Goal: Obtain resource: Obtain resource

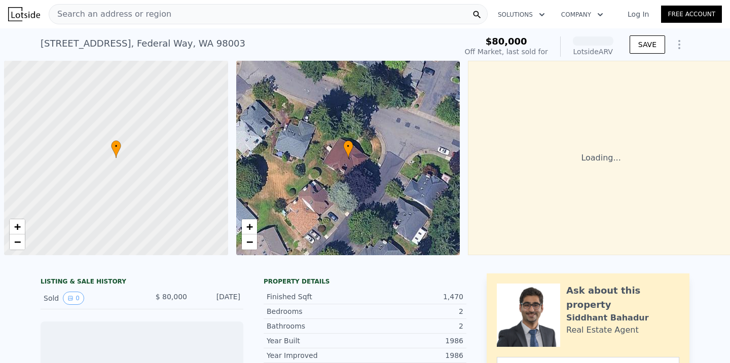
scroll to position [0, 4]
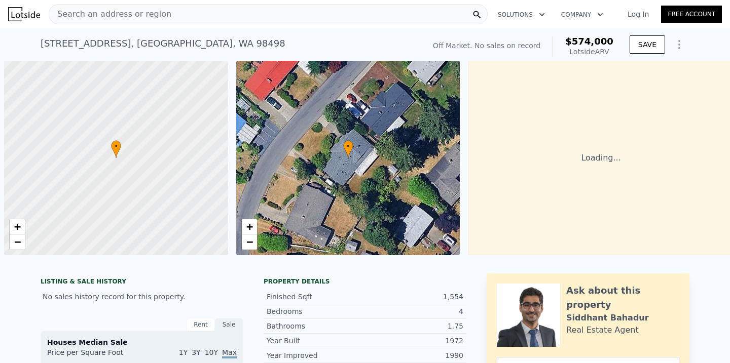
scroll to position [0, 4]
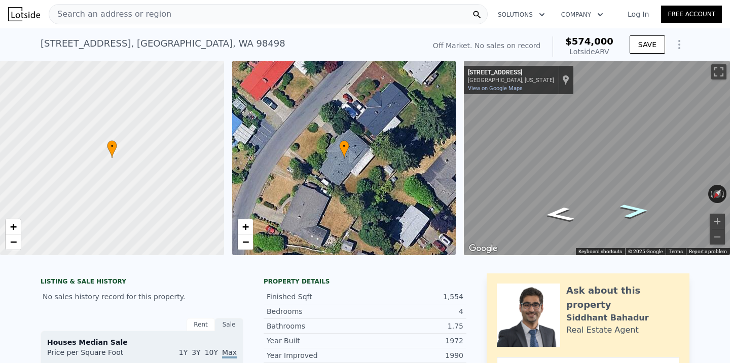
click at [632, 213] on icon "Go Southwest, 109th Ave SW" at bounding box center [634, 210] width 54 height 21
click at [646, 212] on icon "Go Southwest, 109th Ave SW" at bounding box center [634, 211] width 56 height 22
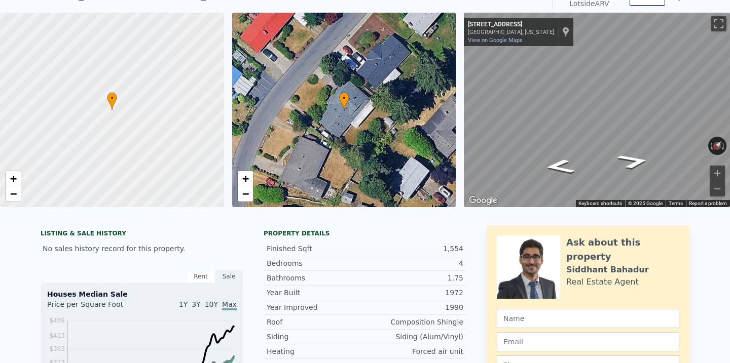
scroll to position [0, 0]
